Goal: Navigation & Orientation: Understand site structure

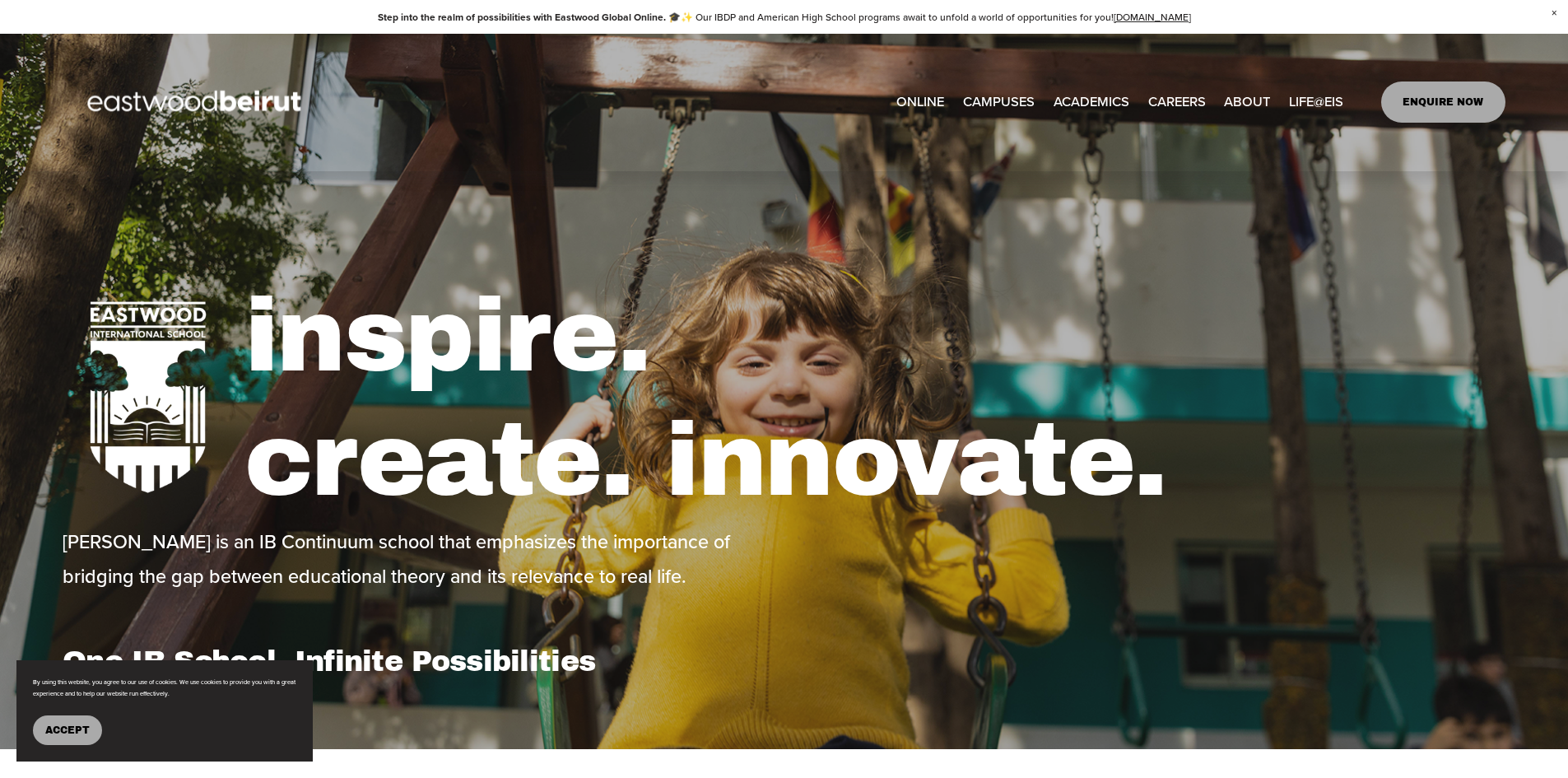
click at [0, 0] on link "[GEOGRAPHIC_DATA]" at bounding box center [0, 0] width 0 height 0
click at [0, 0] on link "[GEOGRAPHIC_DATA] ERBIL" at bounding box center [0, 0] width 0 height 0
type input "*****"
click at [0, 0] on span "Apple Partnership" at bounding box center [0, 0] width 0 height 0
type input "****"
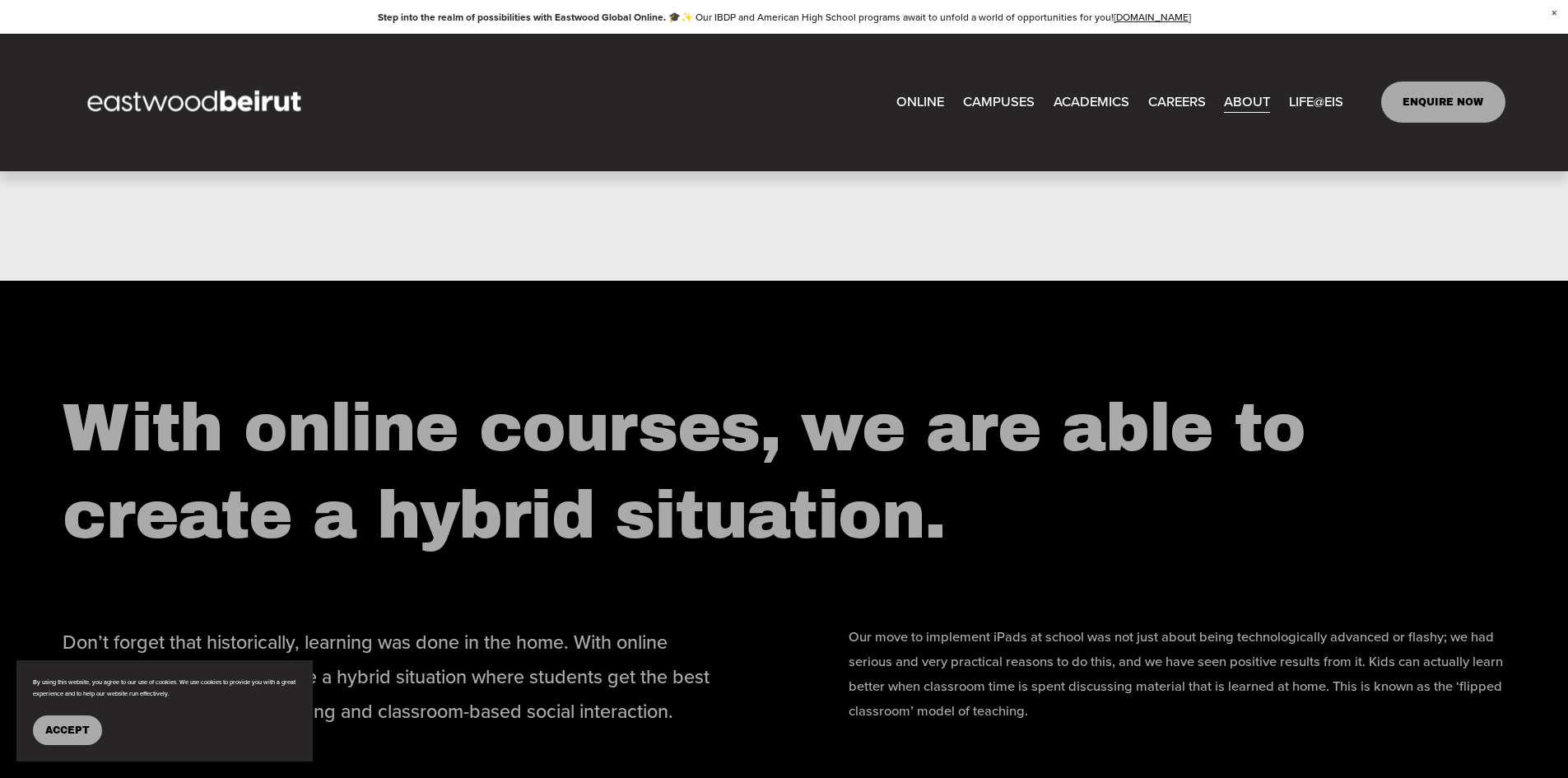
scroll to position [1893, 0]
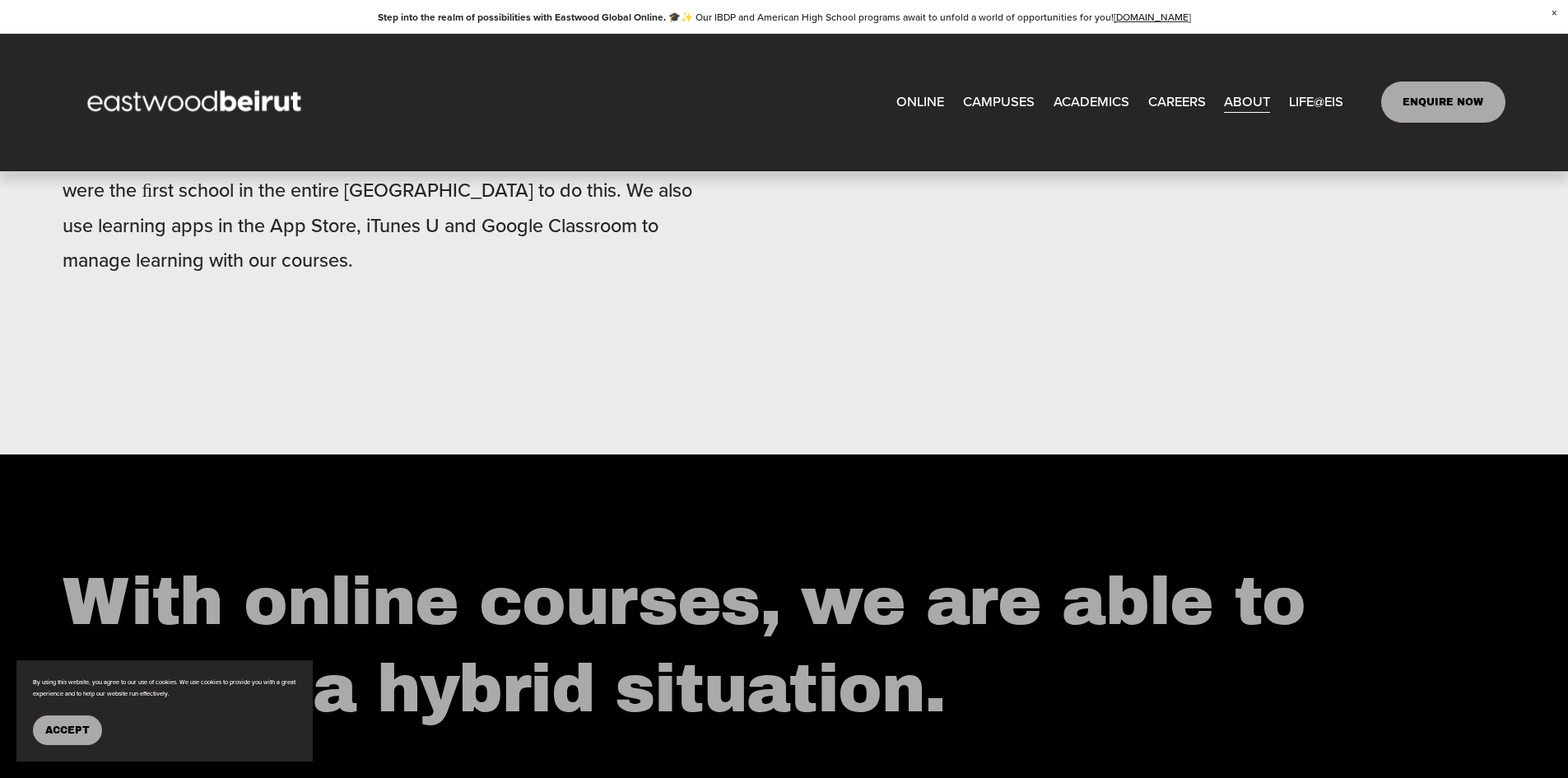
click at [0, 0] on span "About" at bounding box center [0, 0] width 0 height 0
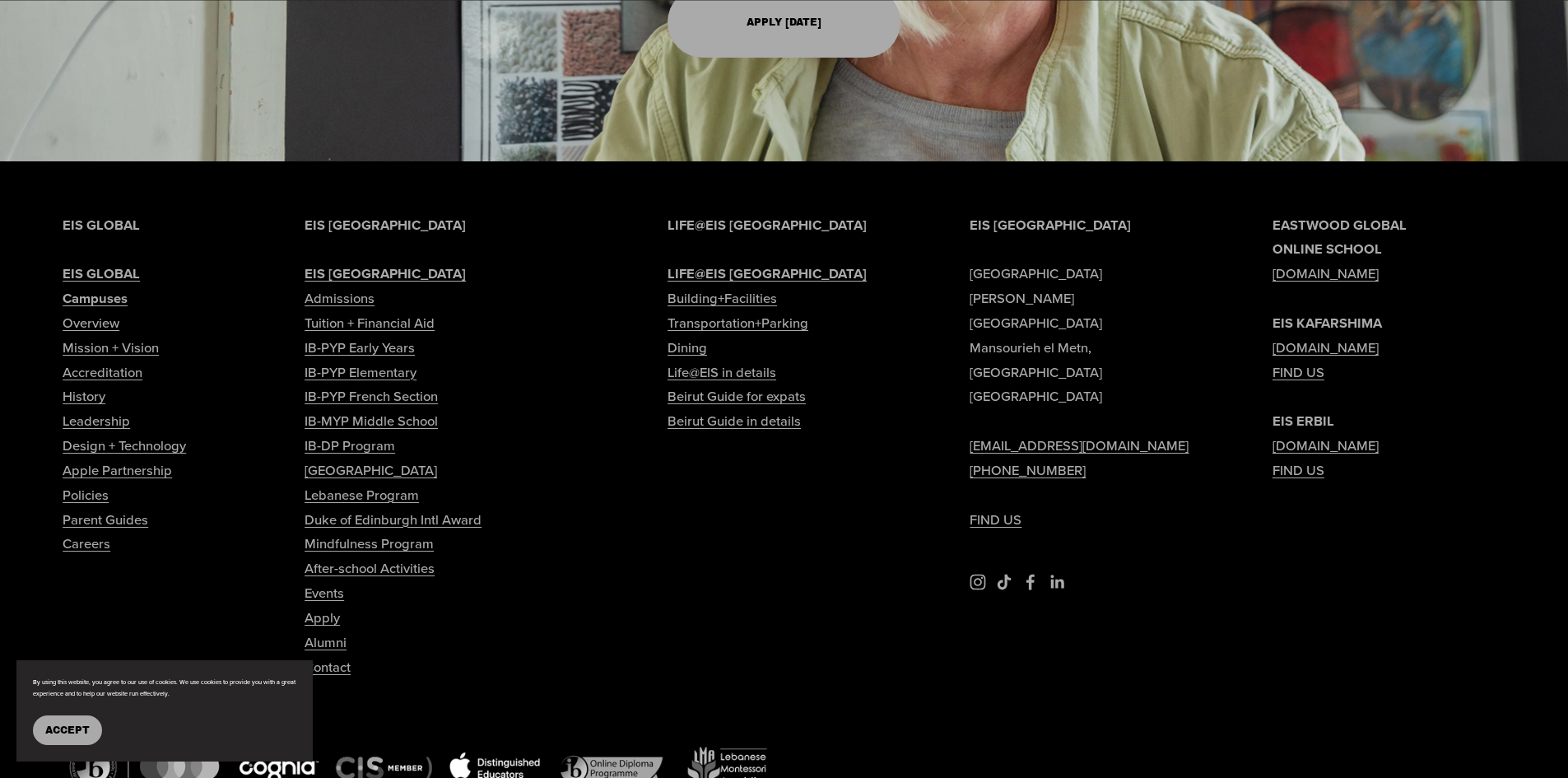
scroll to position [5515, 0]
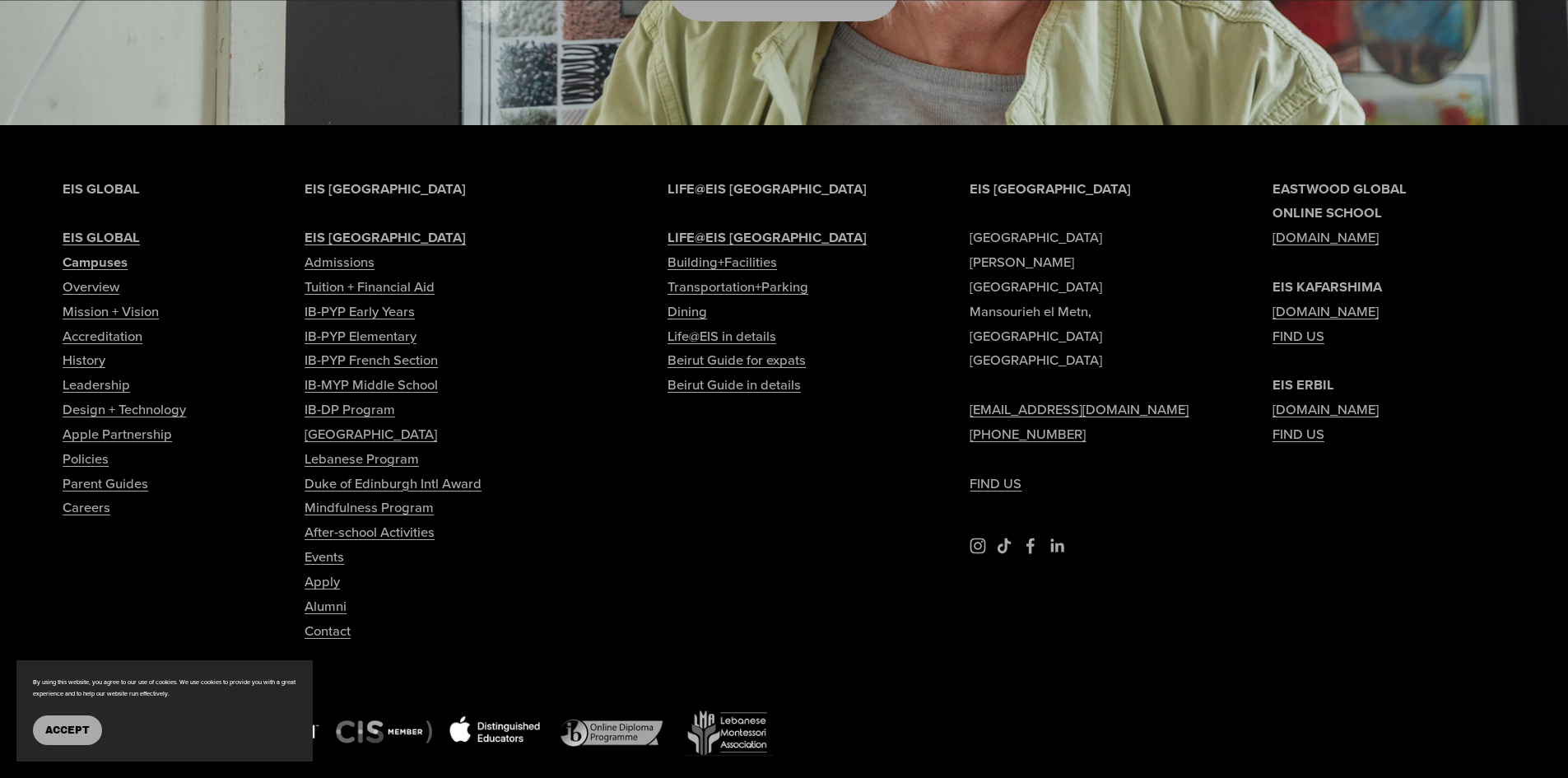
click at [112, 372] on link "Leadership" at bounding box center [96, 385] width 67 height 24
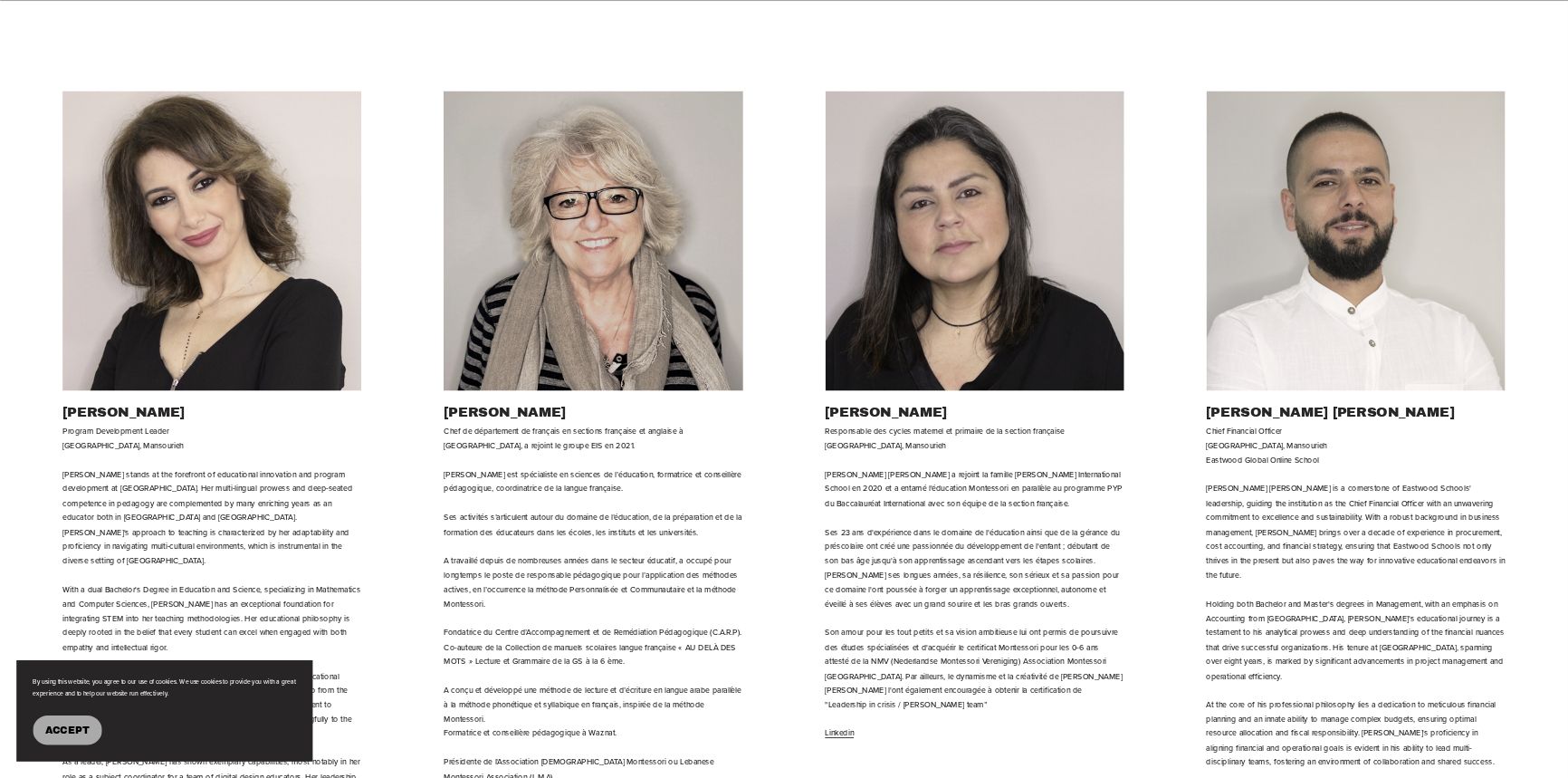
scroll to position [2195, 0]
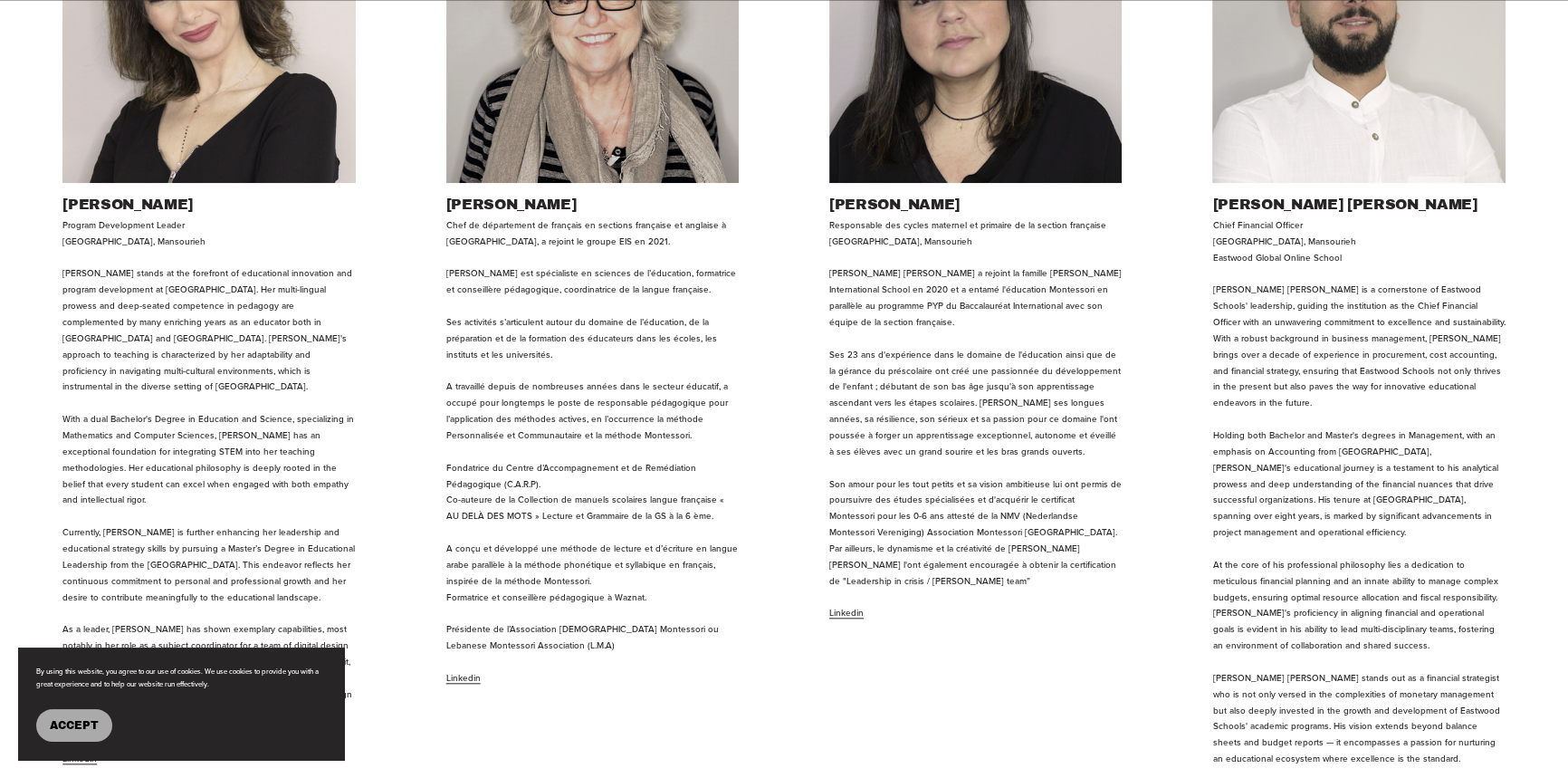
click at [79, 730] on span "Accept" at bounding box center [74, 724] width 49 height 12
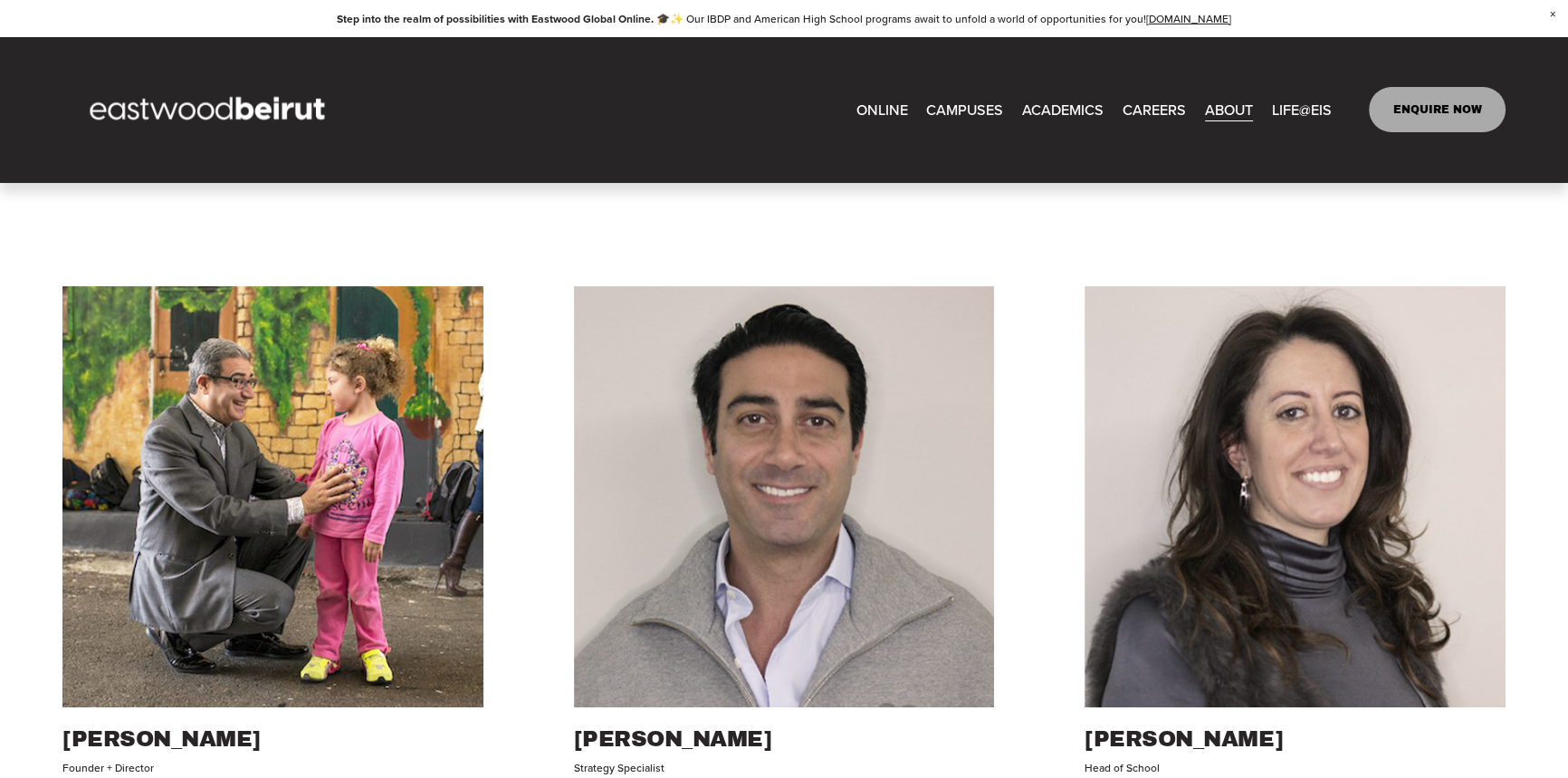
scroll to position [385, 0]
